Goal: Transaction & Acquisition: Purchase product/service

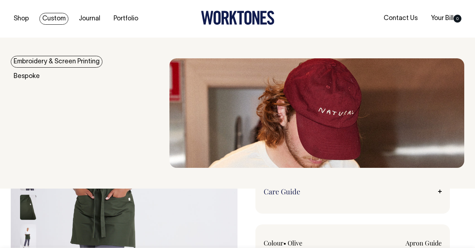
select select "Olive"
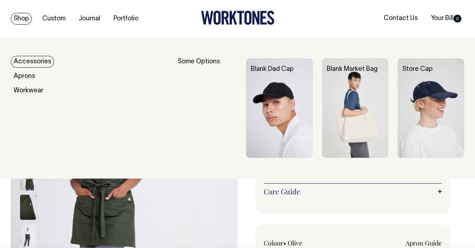
click at [33, 63] on link "Accessories" at bounding box center [32, 62] width 43 height 12
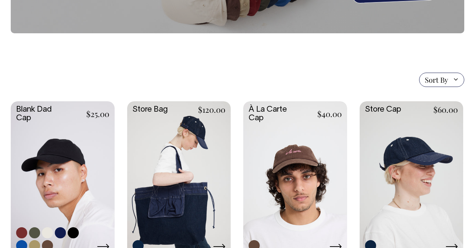
click at [70, 176] on link at bounding box center [63, 178] width 104 height 154
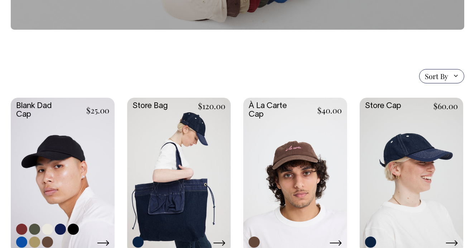
scroll to position [119, 0]
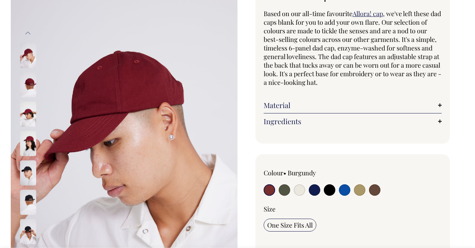
scroll to position [64, 0]
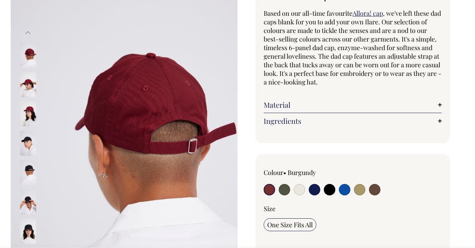
click at [26, 84] on img at bounding box center [28, 84] width 16 height 25
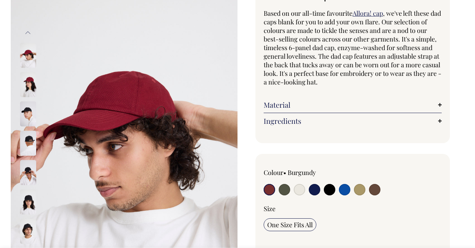
click at [264, 187] on label at bounding box center [269, 190] width 11 height 13
click at [264, 187] on input "radio" at bounding box center [269, 189] width 11 height 11
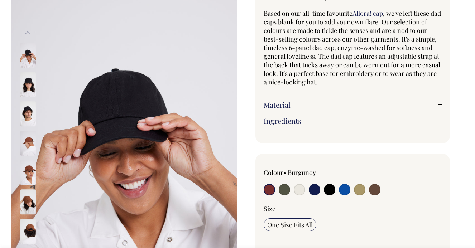
click at [270, 189] on input "radio" at bounding box center [269, 189] width 11 height 11
click at [281, 191] on input "radio" at bounding box center [284, 189] width 11 height 11
radio input "true"
select select "Olive"
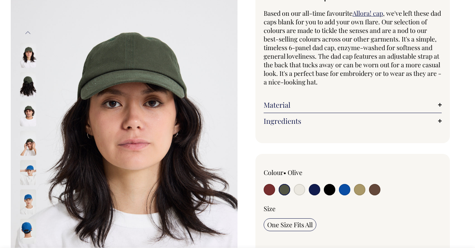
click at [268, 189] on input "radio" at bounding box center [269, 189] width 11 height 11
radio input "true"
select select "Burgundy"
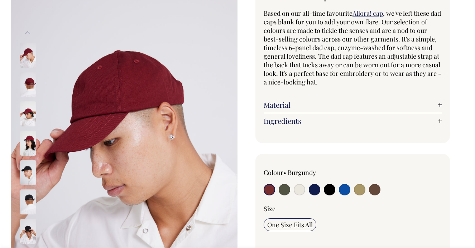
click at [26, 34] on button "Previous" at bounding box center [28, 33] width 11 height 16
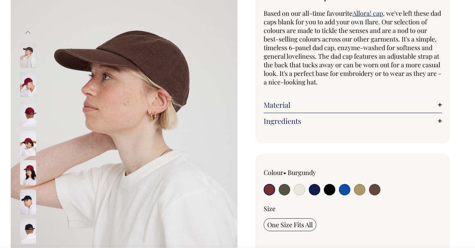
click at [32, 113] on img at bounding box center [28, 113] width 16 height 25
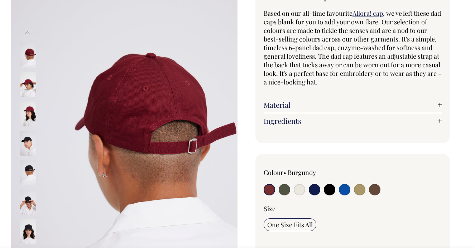
click at [29, 113] on img at bounding box center [28, 114] width 16 height 25
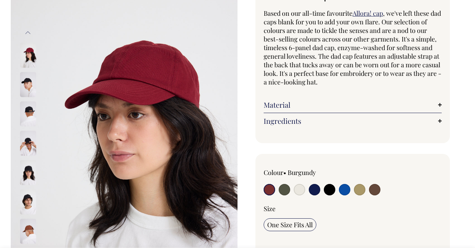
click at [451, 160] on div "Blank Dad Cap Based on our all-time favourite Allora! cap , we've left these da…" at bounding box center [350, 223] width 227 height 492
